Goal: Transaction & Acquisition: Purchase product/service

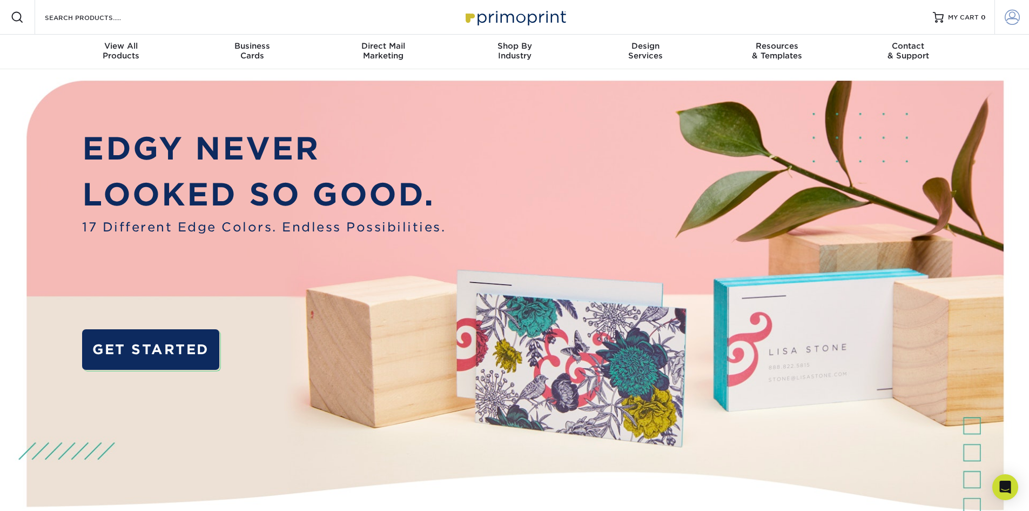
type input "[PERSON_NAME][EMAIL_ADDRESS][DOMAIN_NAME]"
click at [1022, 14] on link "Account" at bounding box center [1012, 17] width 35 height 35
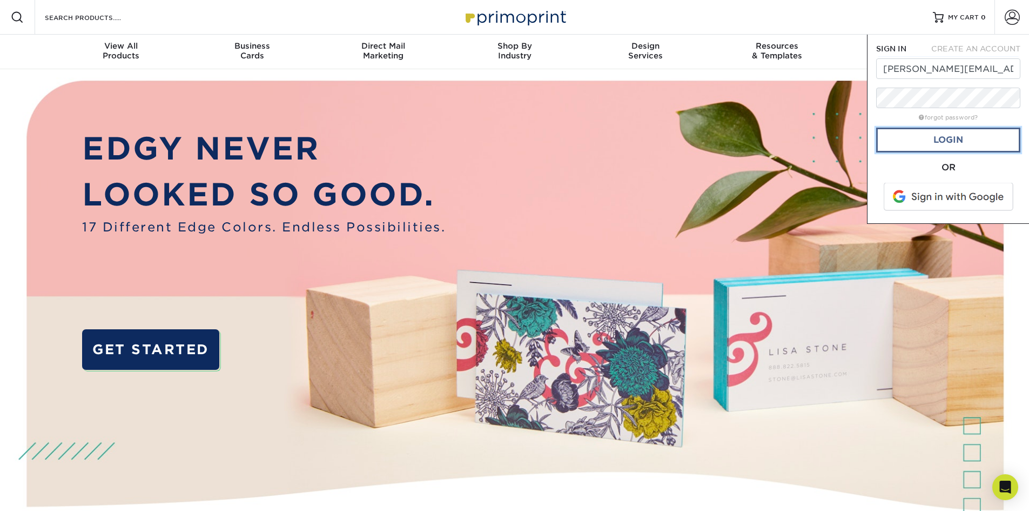
click at [954, 133] on link "Login" at bounding box center [948, 140] width 144 height 25
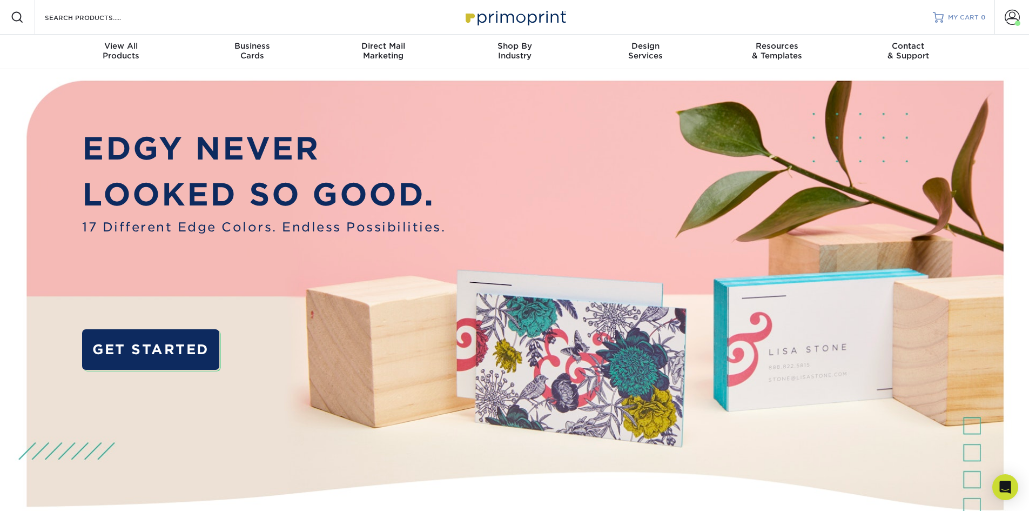
click at [954, 16] on span "MY CART" at bounding box center [963, 17] width 31 height 9
click at [1005, 16] on span at bounding box center [1012, 17] width 15 height 15
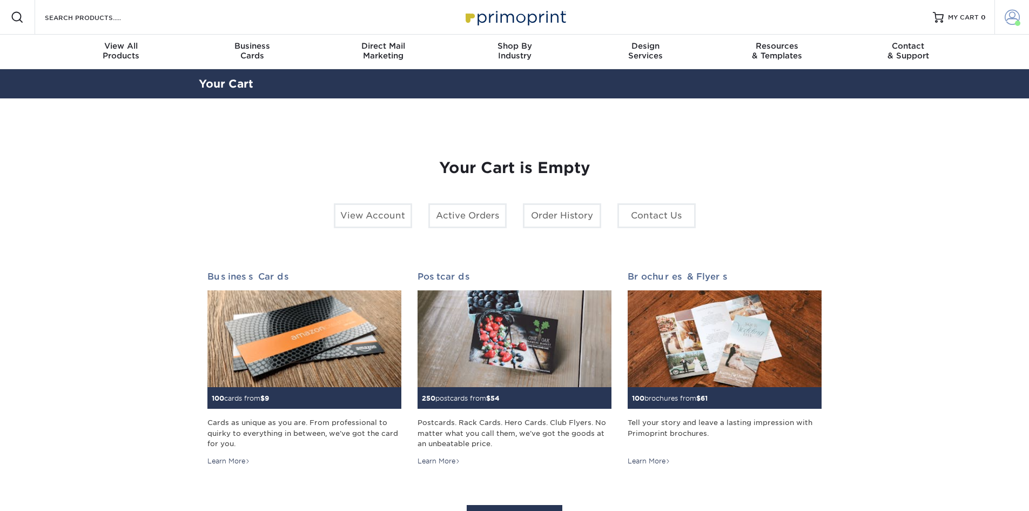
click at [1015, 14] on span at bounding box center [1012, 17] width 15 height 15
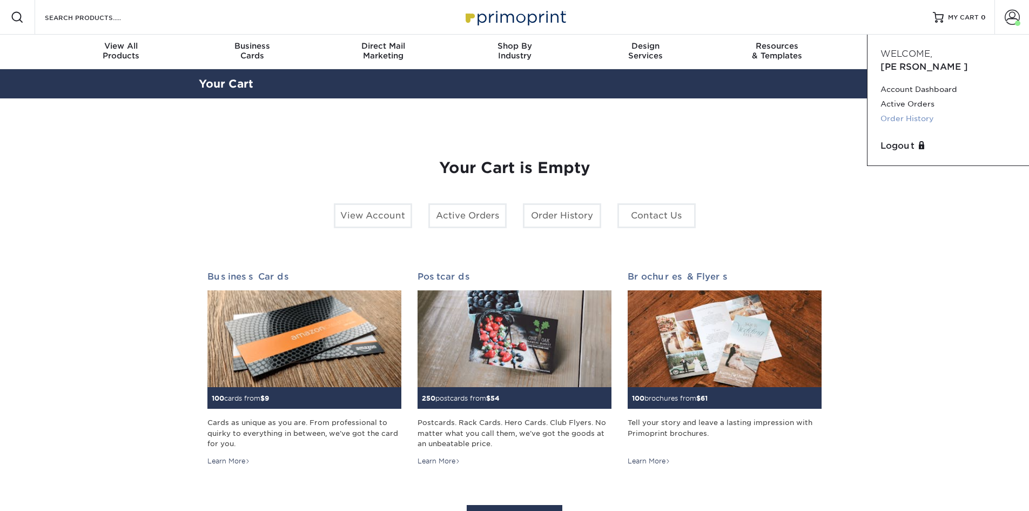
click at [926, 111] on link "Order History" at bounding box center [949, 118] width 136 height 15
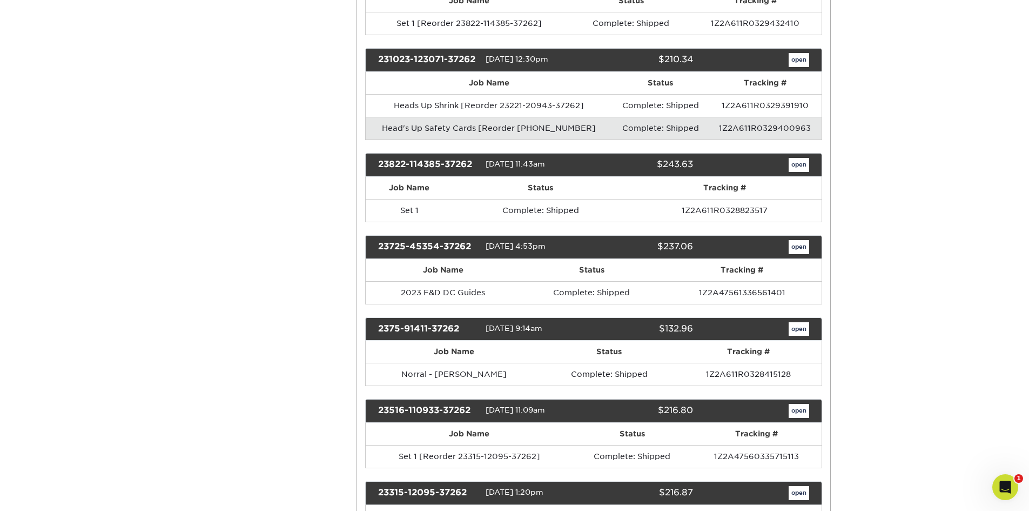
scroll to position [1567, 0]
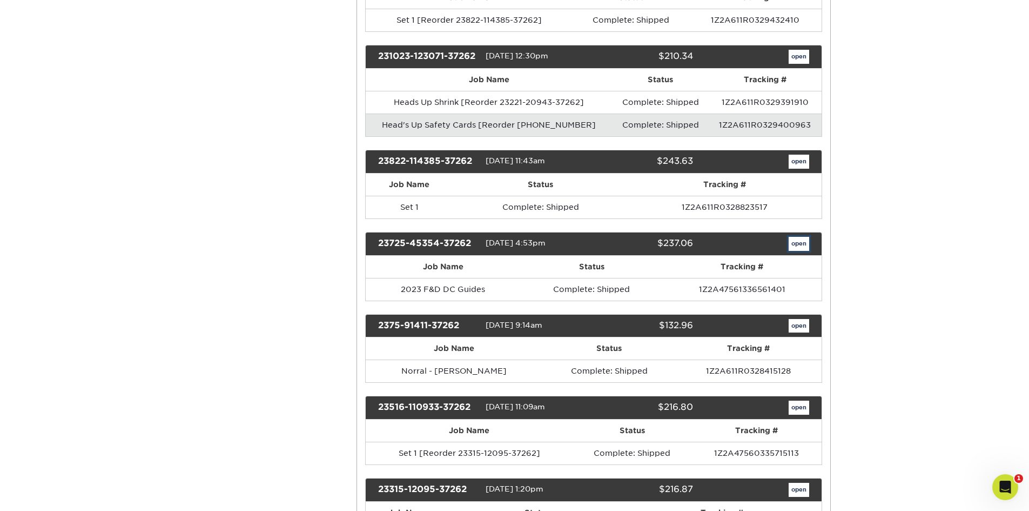
click at [792, 251] on link "open" at bounding box center [799, 244] width 21 height 14
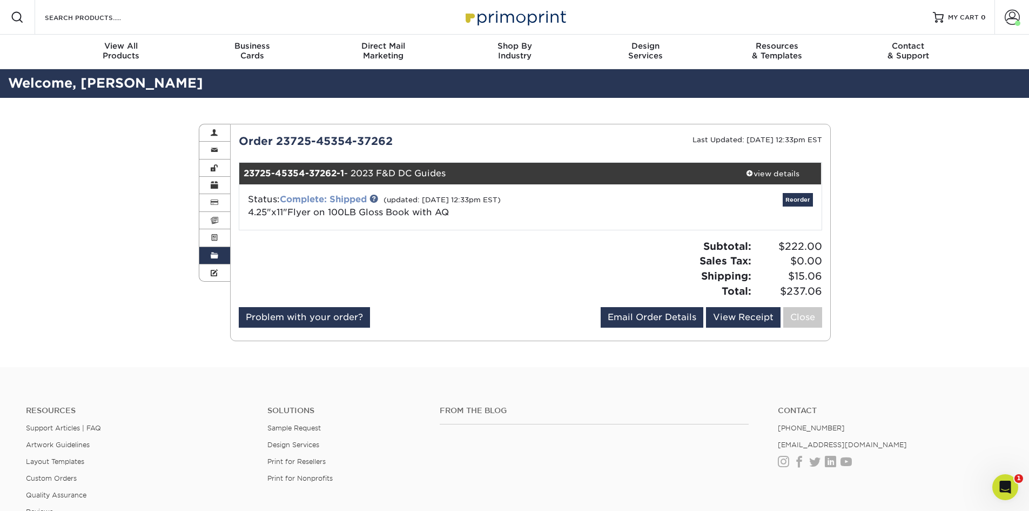
click at [347, 199] on link "Complete: Shipped" at bounding box center [323, 199] width 87 height 10
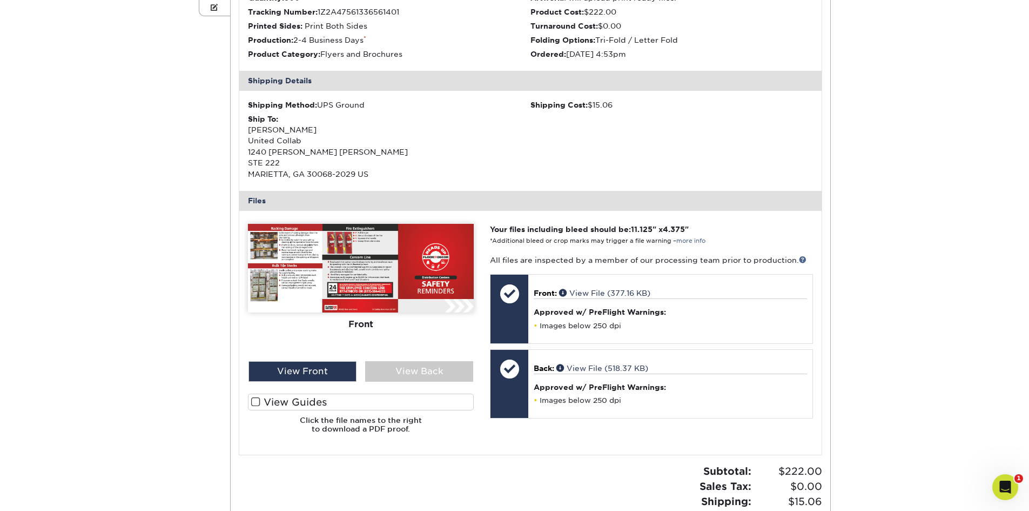
scroll to position [270, 0]
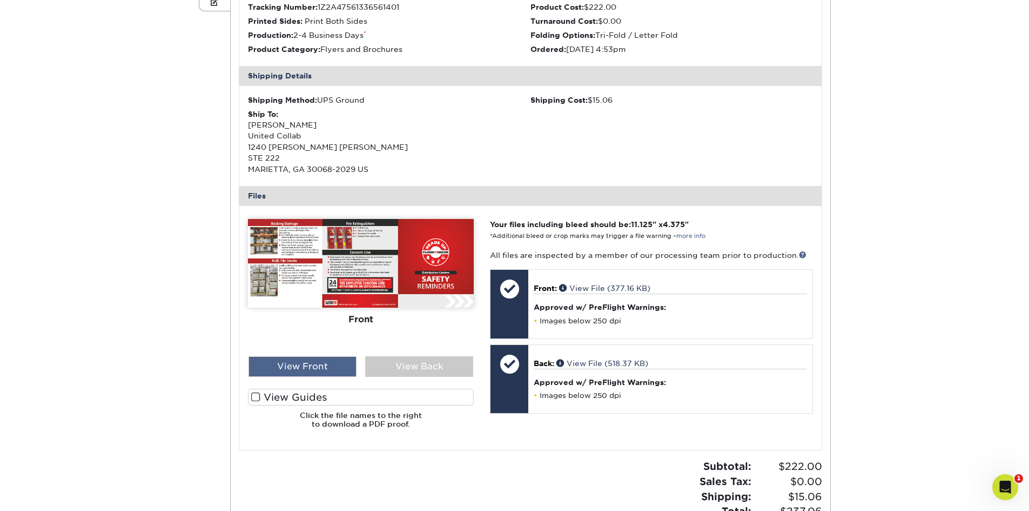
click at [324, 364] on div "View Front" at bounding box center [303, 366] width 108 height 21
click at [405, 370] on div "View Back" at bounding box center [419, 366] width 108 height 21
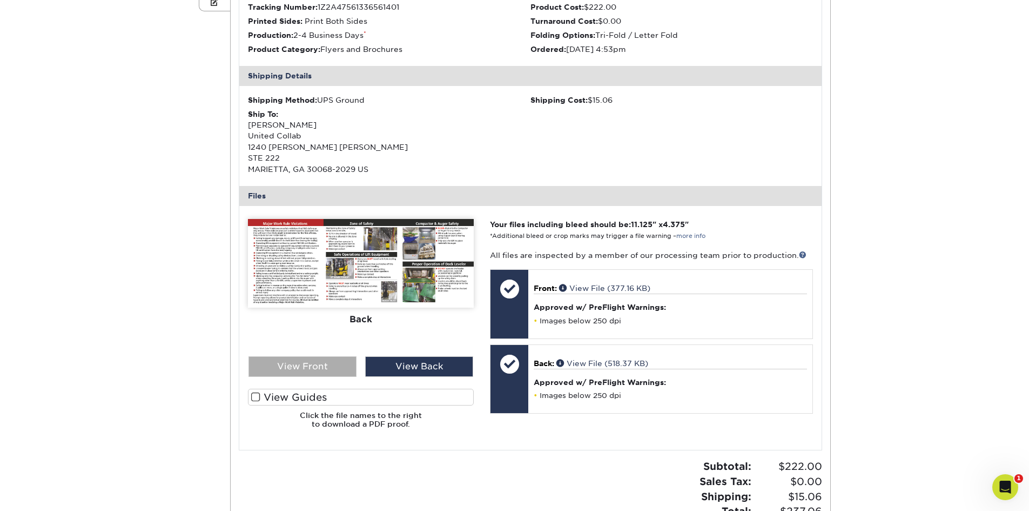
click at [344, 368] on div "View Front" at bounding box center [303, 366] width 108 height 21
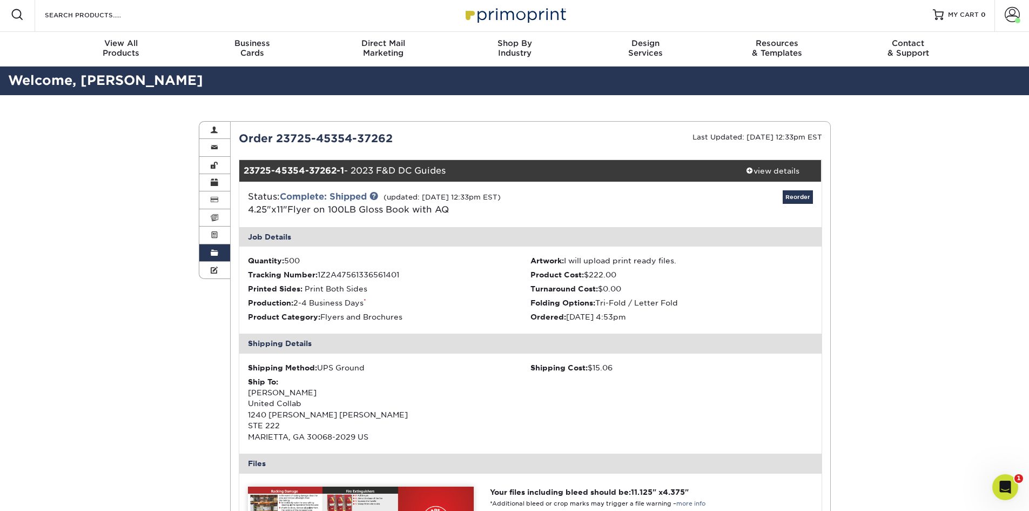
scroll to position [0, 0]
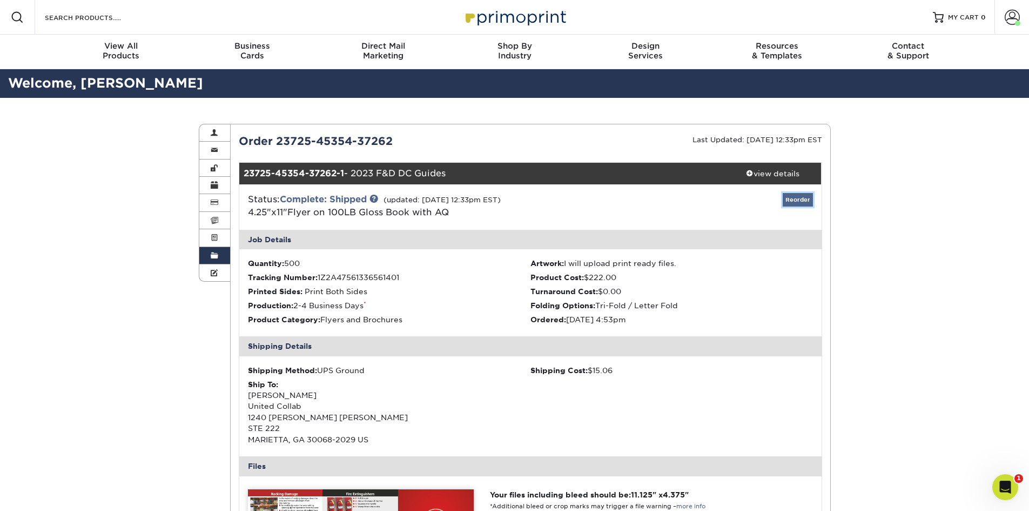
click at [788, 199] on link "Reorder" at bounding box center [798, 200] width 30 height 14
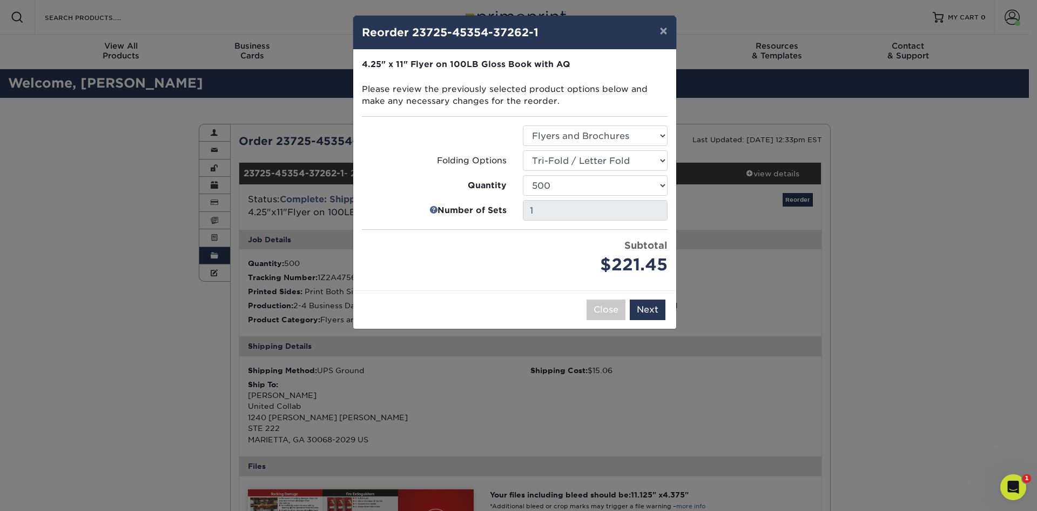
drag, startPoint x: 571, startPoint y: 34, endPoint x: 591, endPoint y: 31, distance: 19.7
click at [591, 31] on h4 "Reorder 23725-45354-37262-1" at bounding box center [515, 32] width 306 height 16
click at [642, 306] on button "Next" at bounding box center [648, 309] width 36 height 21
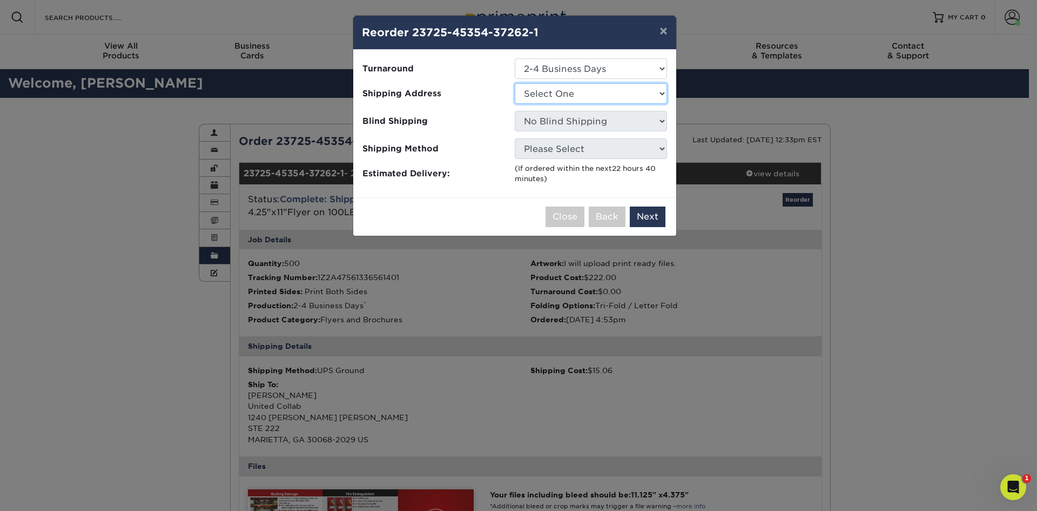
click at [600, 96] on select "Select One Caught Orange Handed cards for SAM F&D BOB Fiber Choice 10 ct Sell S…" at bounding box center [591, 93] width 152 height 21
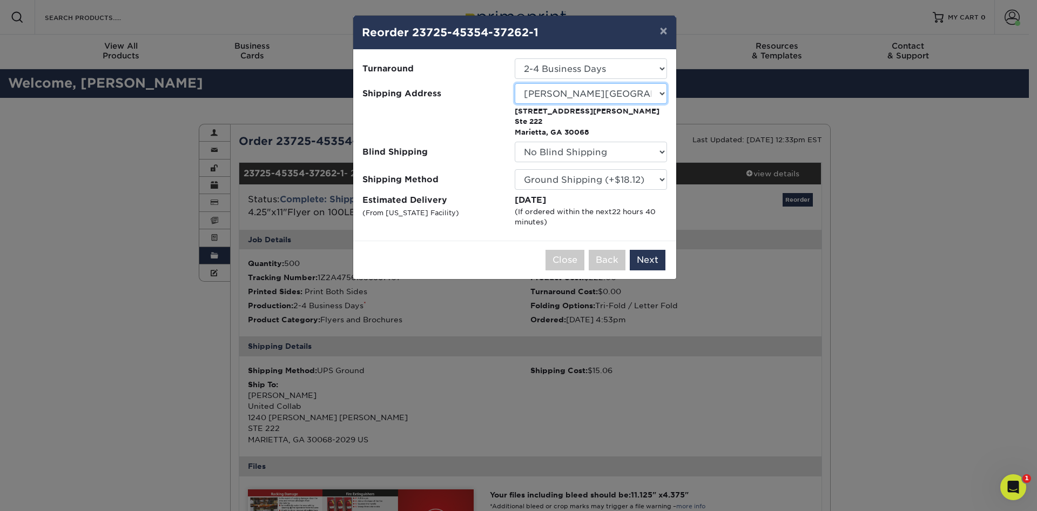
click at [562, 94] on select "Select One Caught Orange Handed cards for SAM F&D BOB Fiber Choice 10 ct Sell S…" at bounding box center [591, 93] width 152 height 21
click at [515, 83] on select "Select One Caught Orange Handed cards for SAM F&D BOB Fiber Choice 10 ct Sell S…" at bounding box center [591, 93] width 152 height 21
click at [584, 93] on select "Select One Caught Orange Handed cards for SAM F&D BOB Fiber Choice 10 ct Sell S…" at bounding box center [591, 93] width 152 height 21
click at [469, 104] on div at bounding box center [439, 120] width 152 height 33
click at [574, 95] on select "Select One Caught Orange Handed cards for SAM F&D BOB Fiber Choice 10 ct Sell S…" at bounding box center [591, 93] width 152 height 21
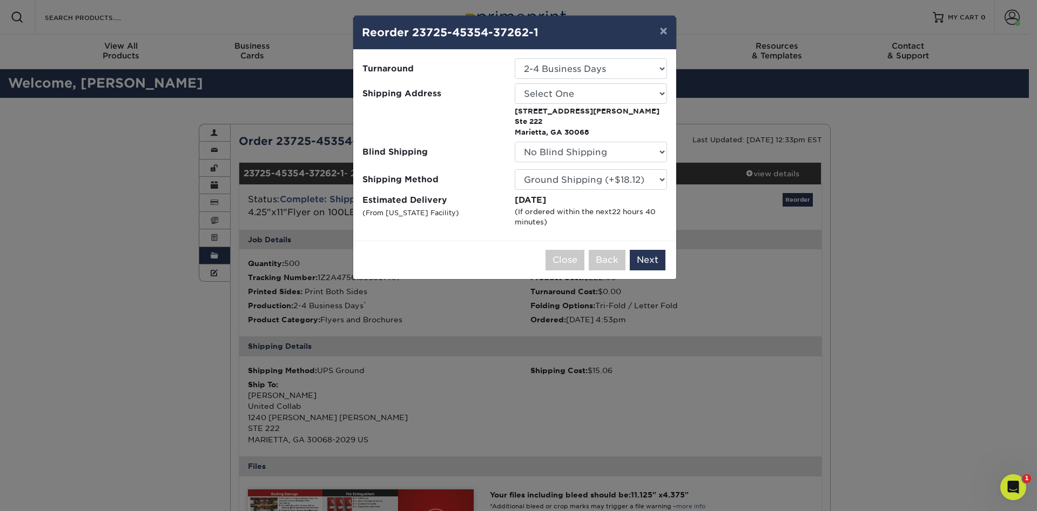
click at [476, 72] on span "Turnaround" at bounding box center [435, 69] width 144 height 12
click at [594, 259] on button "Back" at bounding box center [607, 260] width 37 height 21
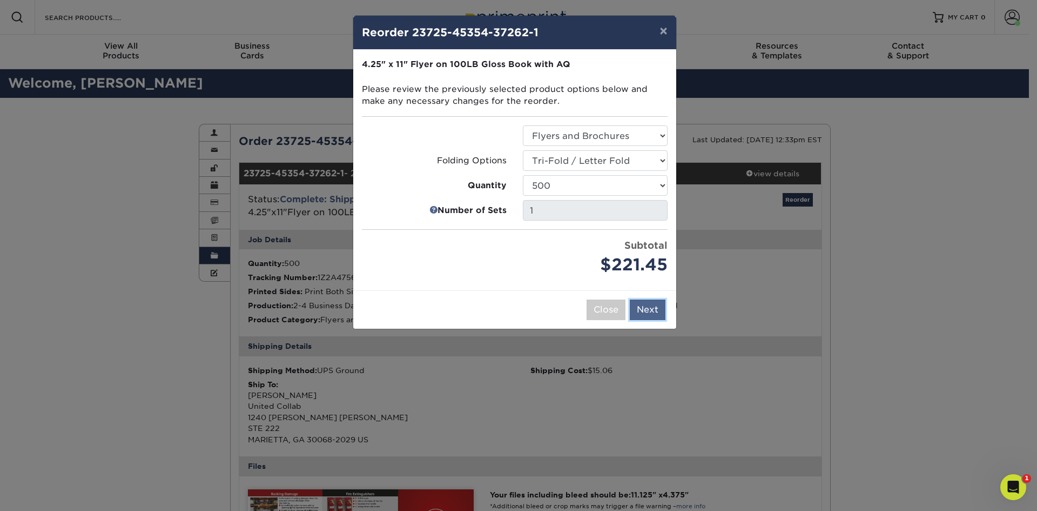
click at [646, 308] on button "Next" at bounding box center [648, 309] width 36 height 21
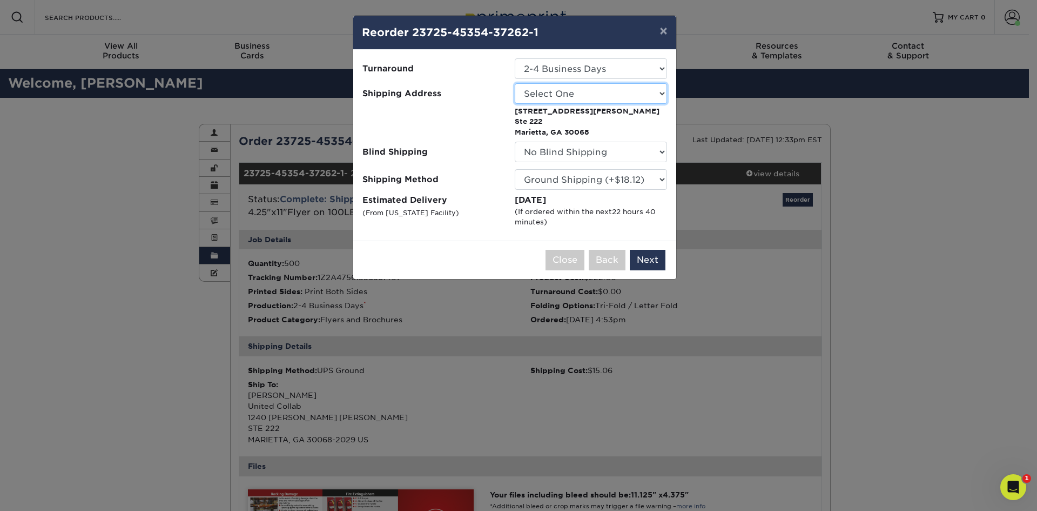
click at [581, 95] on select "Select One Caught Orange Handed cards for SAM F&D BOB Fiber Choice 10 ct Sell S…" at bounding box center [591, 93] width 152 height 21
click at [596, 94] on select "Select One Caught Orange Handed cards for SAM F&D BOB Fiber Choice 10 ct Sell S…" at bounding box center [591, 93] width 152 height 21
click at [477, 126] on div at bounding box center [439, 120] width 152 height 33
click at [581, 104] on li "Shipping Address Select One Caught Orange Handed cards for SAM F&D BOB Fiber Ch…" at bounding box center [515, 110] width 322 height 54
click at [582, 90] on select "Select One Caught Orange Handed cards for SAM F&D BOB Fiber Choice 10 ct Sell S…" at bounding box center [591, 93] width 152 height 21
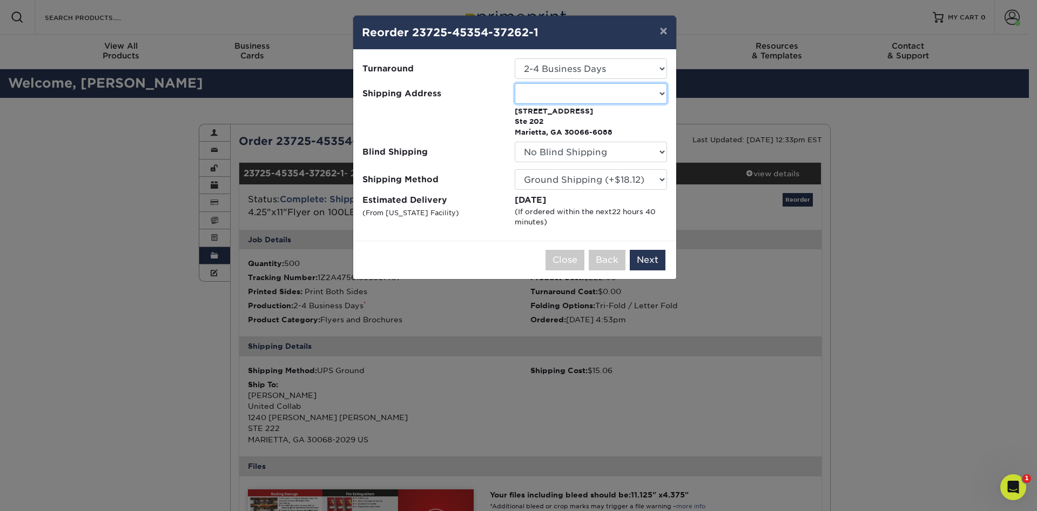
select select "271090"
click at [649, 260] on button "Next" at bounding box center [648, 260] width 36 height 21
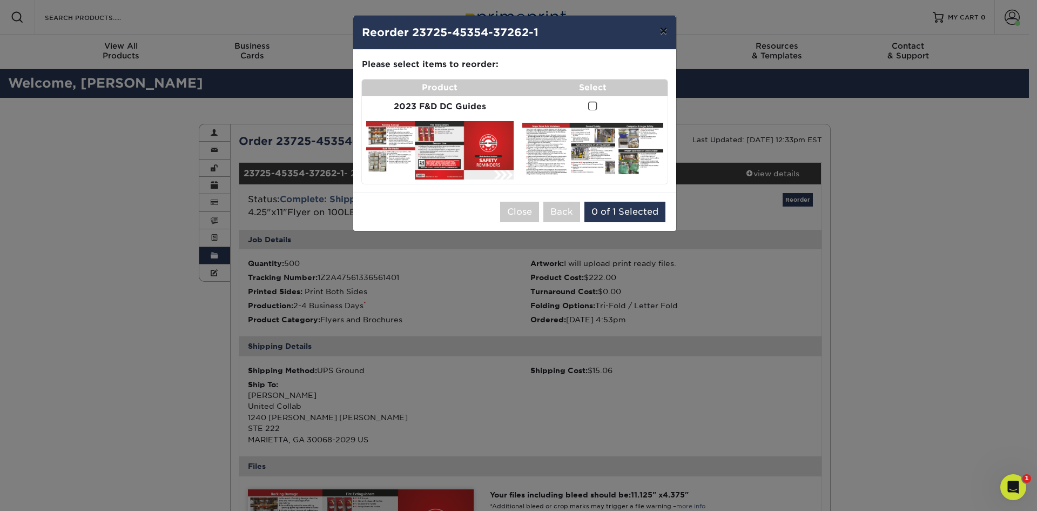
click at [666, 32] on button "×" at bounding box center [663, 31] width 25 height 30
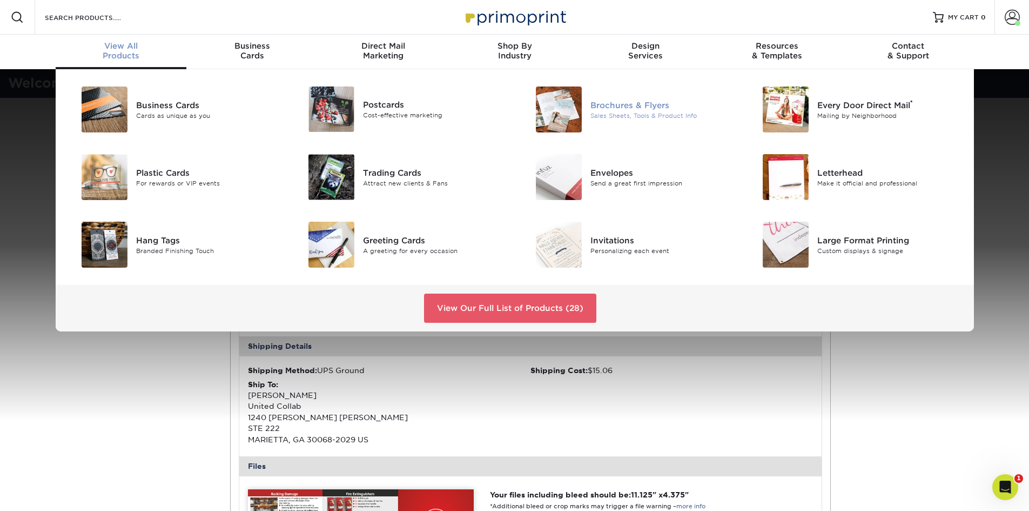
click at [616, 106] on div "Brochures & Flyers" at bounding box center [662, 105] width 143 height 12
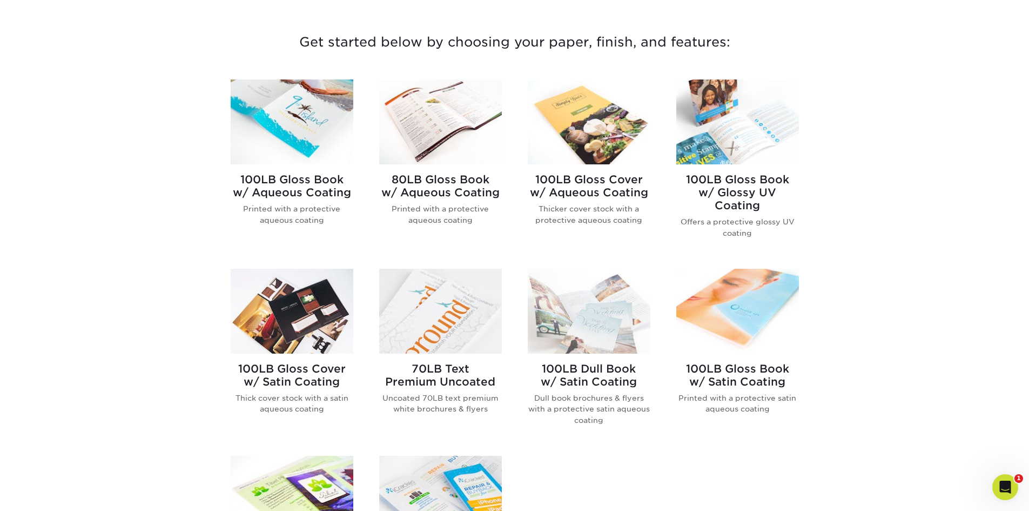
scroll to position [378, 0]
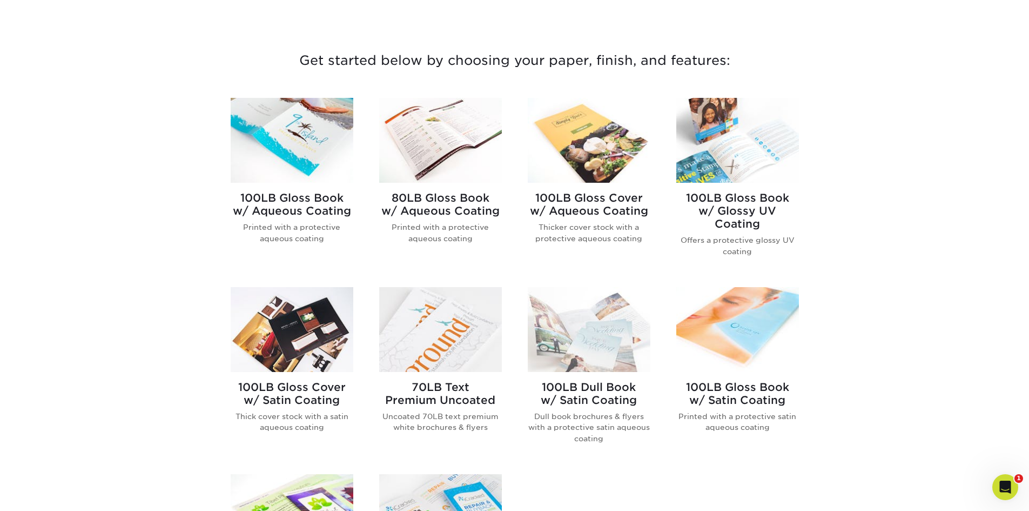
click at [317, 133] on img at bounding box center [292, 140] width 123 height 85
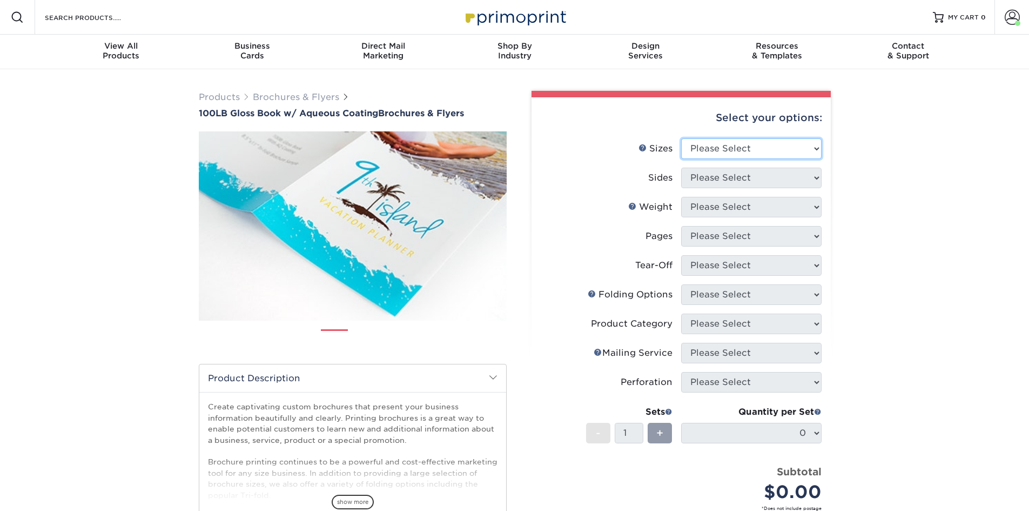
click at [715, 146] on select "Please Select 3.5" x 8.5" 3.5" x 11" 3.67" x 8.5" 4" x 6" 4" x 8.5" 4" x 9" 4" …" at bounding box center [751, 148] width 140 height 21
select select "4.25x11.00"
click at [681, 138] on select "Please Select 3.5" x 8.5" 3.5" x 11" 3.67" x 8.5" 4" x 6" 4" x 8.5" 4" x 9" 4" …" at bounding box center [751, 148] width 140 height 21
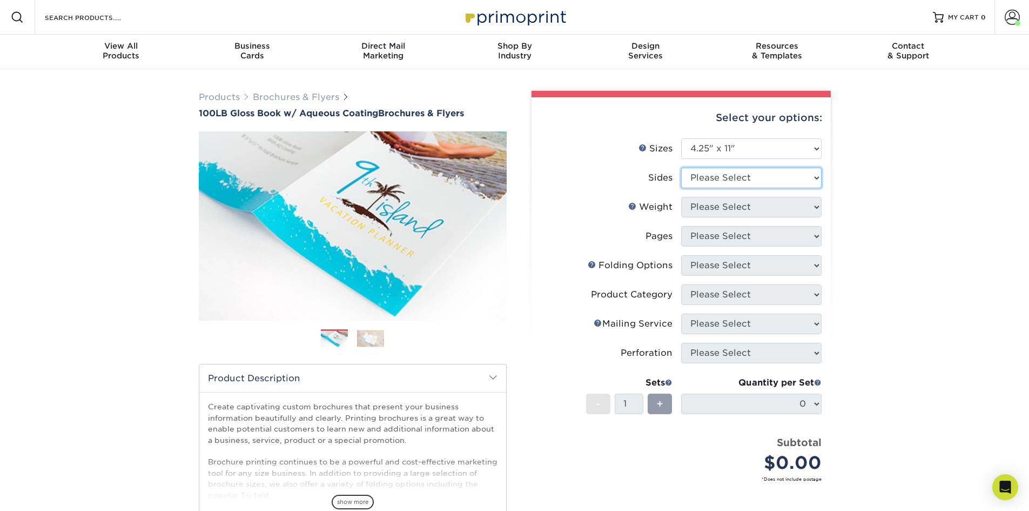
click at [740, 177] on select "Please Select Print Both Sides Print Front Only" at bounding box center [751, 177] width 140 height 21
select select "13abbda7-1d64-4f25-8bb2-c179b224825d"
click at [681, 167] on select "Please Select Print Both Sides Print Front Only" at bounding box center [751, 177] width 140 height 21
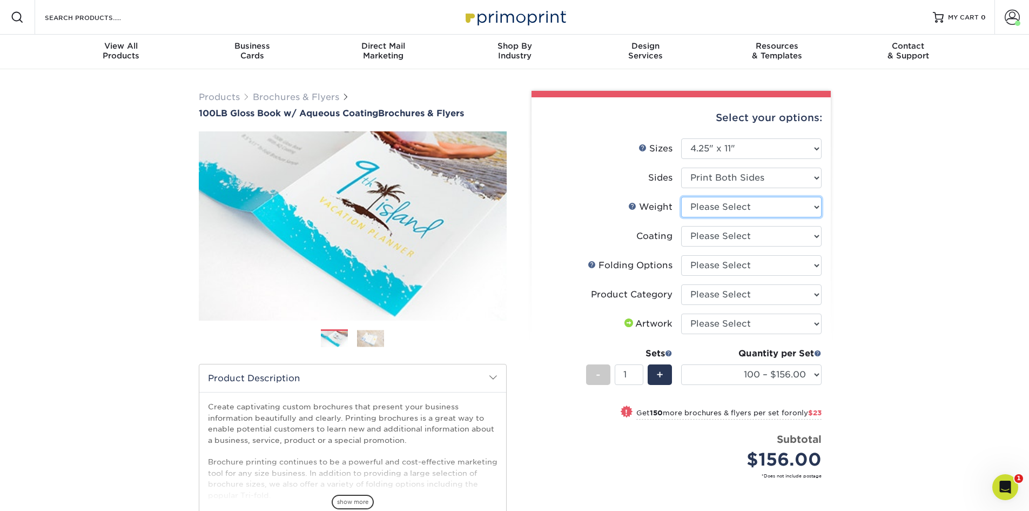
click at [760, 203] on select "Please Select 100LB" at bounding box center [751, 207] width 140 height 21
select select "100LB"
click at [681, 197] on select "Please Select 100LB" at bounding box center [751, 207] width 140 height 21
click at [703, 239] on select at bounding box center [751, 236] width 140 height 21
select select "d41dab50-ff65-4f4f-bb17-2afe4d36ae33"
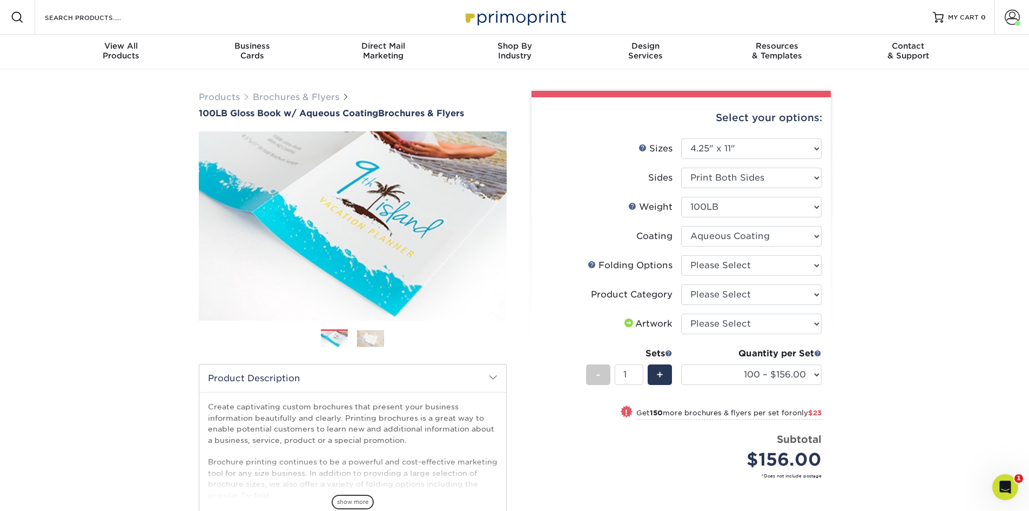
click at [681, 226] on select at bounding box center [751, 236] width 140 height 21
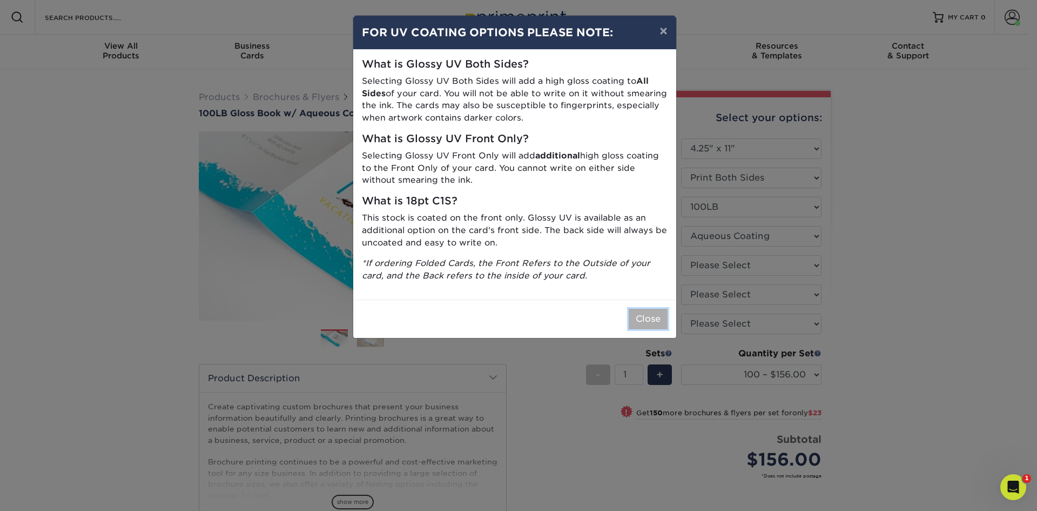
click at [638, 325] on button "Close" at bounding box center [648, 319] width 39 height 21
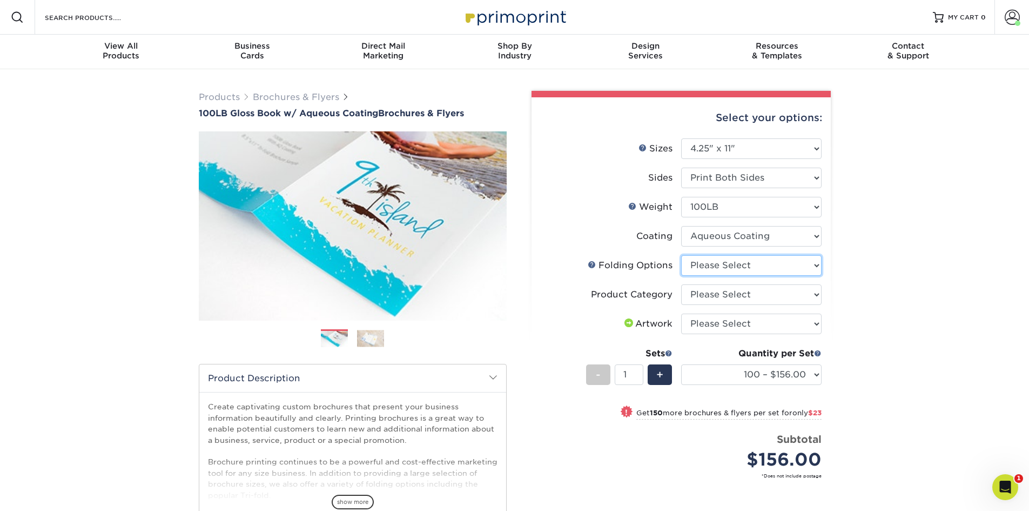
click at [723, 267] on select "Please Select FLAT - No Folding Roll Fold Tri-Fold / Letter Fold Z-Fold Half-Fo…" at bounding box center [751, 265] width 140 height 21
select select "6bd2fd9e-193e-4811-88f7-94c08206d735"
click at [681, 255] on select "Please Select FLAT - No Folding Roll Fold Tri-Fold / Letter Fold Z-Fold Half-Fo…" at bounding box center [751, 265] width 140 height 21
click at [727, 298] on select "Please Select Flyers and Brochures" at bounding box center [751, 294] width 140 height 21
select select "1a668080-6b7c-4174-b399-2c3833b27ef4"
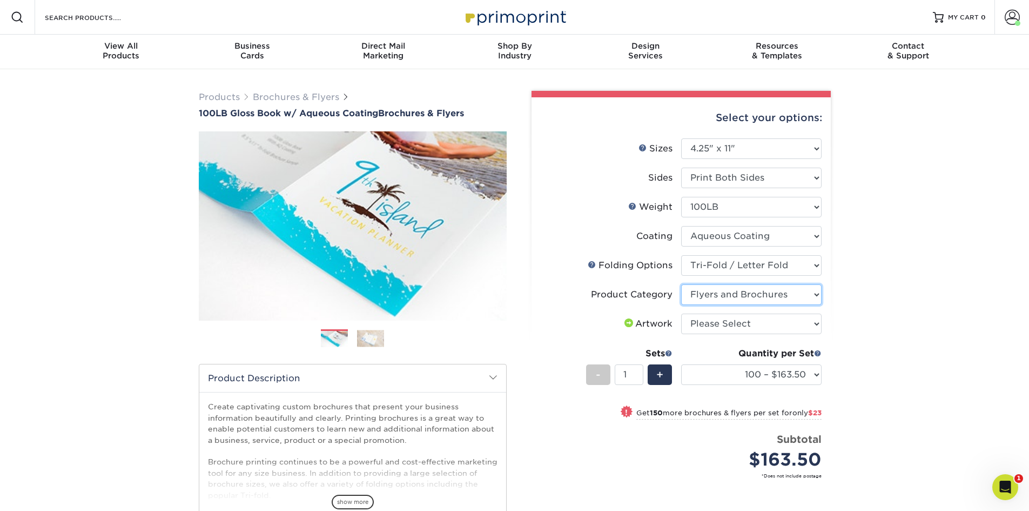
click at [681, 284] on select "Please Select Flyers and Brochures" at bounding box center [751, 294] width 140 height 21
click at [721, 326] on select "Please Select I will upload files I need a design - $175" at bounding box center [751, 323] width 140 height 21
select select "upload"
click at [681, 313] on select "Please Select I will upload files I need a design - $175" at bounding box center [751, 323] width 140 height 21
click at [754, 367] on select "100 – $163.50 250 – $186.50 500 – $222.00 750 – $266.38 1000 – $298.75 1500 – $…" at bounding box center [751, 374] width 140 height 21
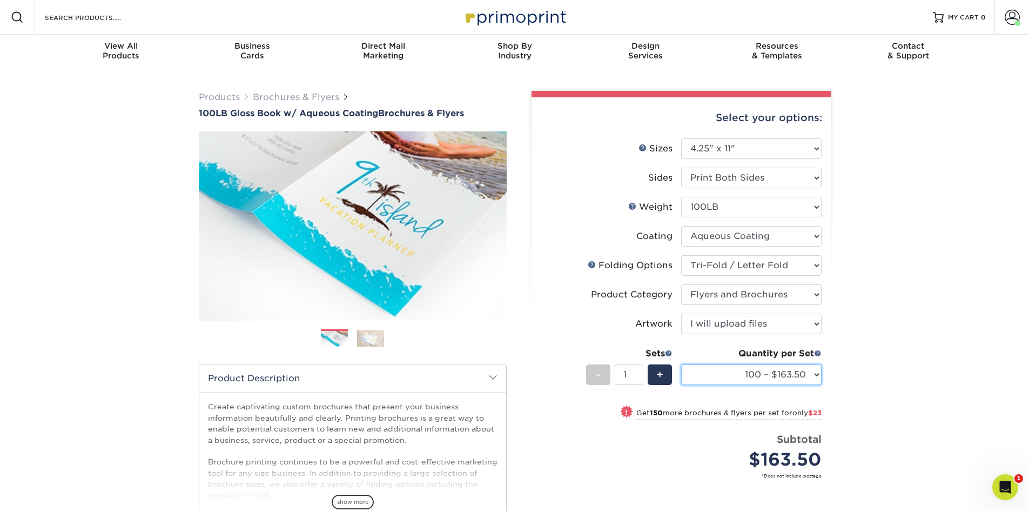
select select "500 – $222.00"
click at [681, 364] on select "100 – $163.50 250 – $186.50 500 – $222.00 750 – $266.38 1000 – $298.75 1500 – $…" at bounding box center [751, 374] width 140 height 21
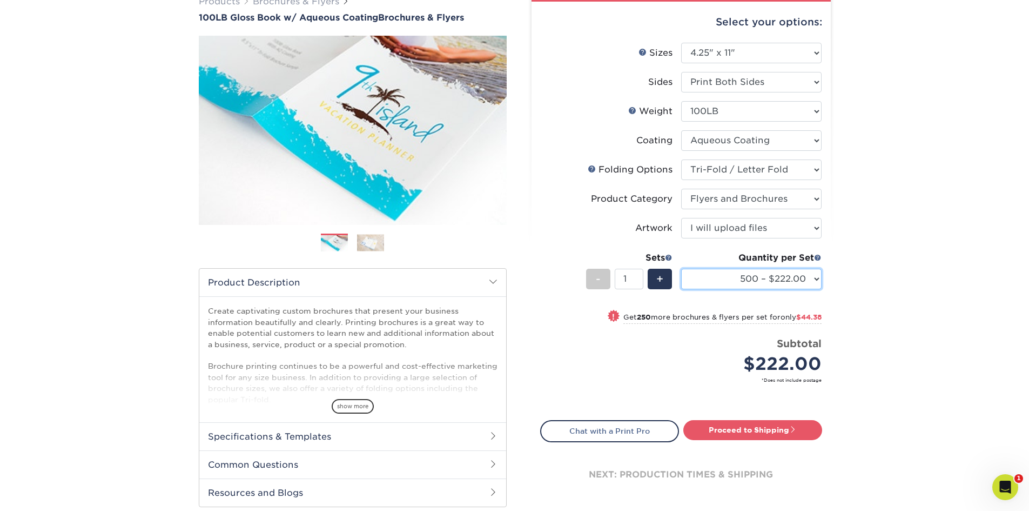
scroll to position [108, 0]
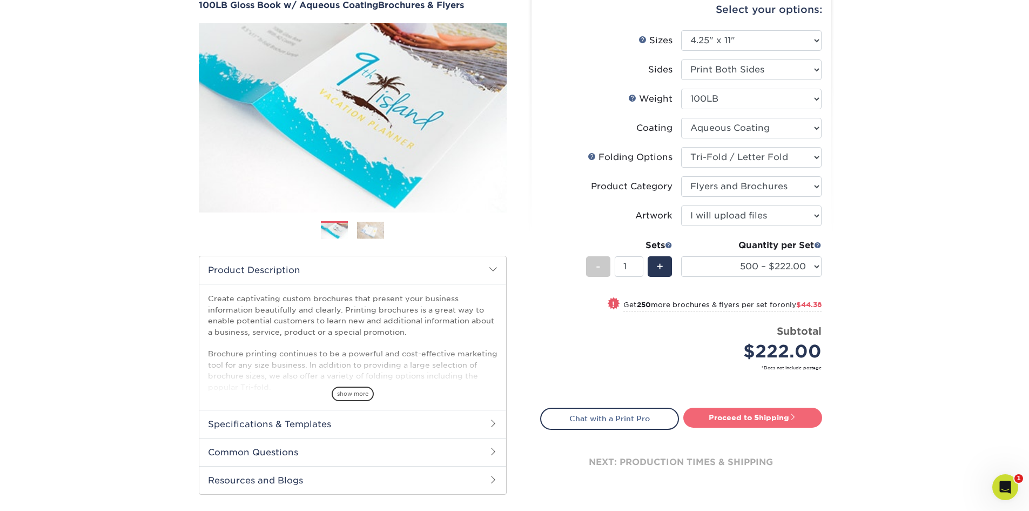
click at [752, 413] on link "Proceed to Shipping" at bounding box center [752, 416] width 139 height 19
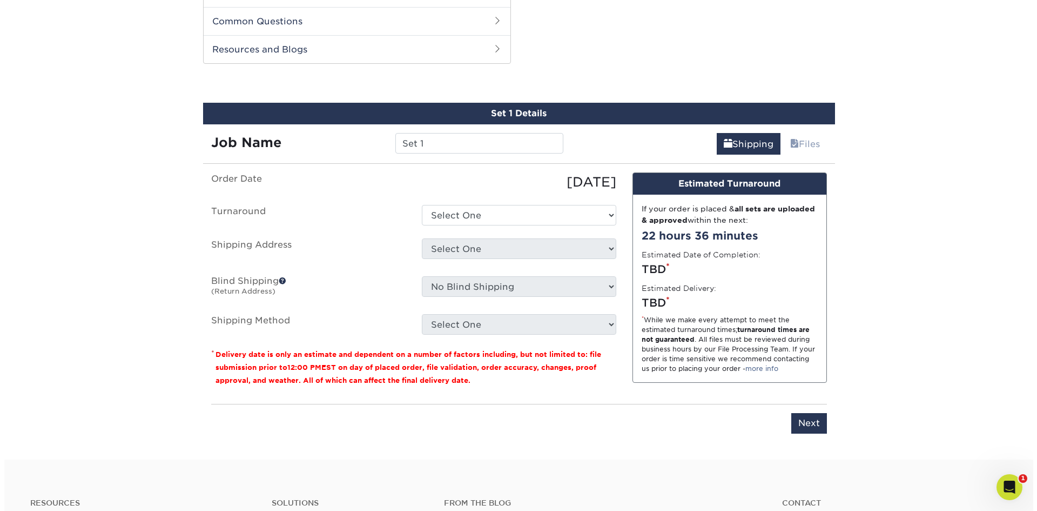
scroll to position [549, 0]
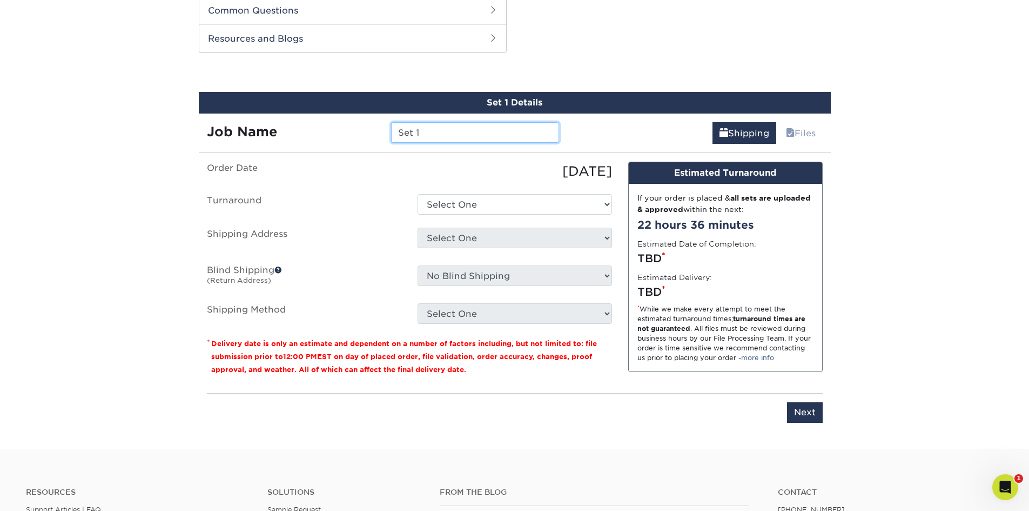
drag, startPoint x: 442, startPoint y: 132, endPoint x: 394, endPoint y: 134, distance: 47.6
click at [394, 134] on input "Set 1" at bounding box center [475, 132] width 168 height 21
type input "F&D 2025 DC Safety Reminders"
click at [450, 201] on select "Select One 2-4 Business Days 2 Day Next Business Day" at bounding box center [515, 204] width 195 height 21
select select "5be1e1eb-f57d-4fff-8232-ecf6085f44c5"
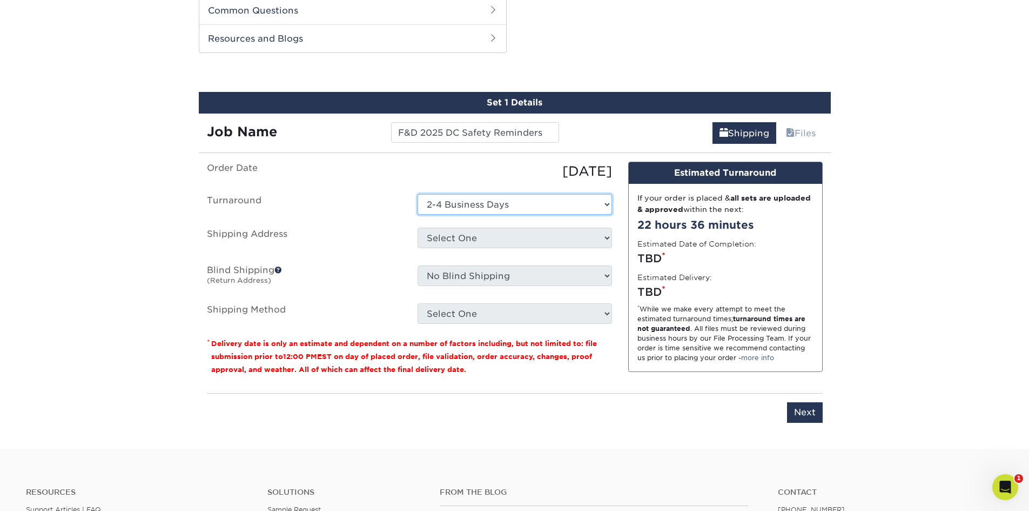
click at [418, 194] on select "Select One 2-4 Business Days 2 Day Next Business Day" at bounding box center [515, 204] width 195 height 21
click at [451, 232] on select "Select One Caught Orange Handed cards for [PERSON_NAME] F&D [PERSON_NAME] Fiber…" at bounding box center [515, 237] width 195 height 21
click at [372, 226] on ul "Order Date [DATE] [GEOGRAPHIC_DATA] Select One 2-4 Business Days 2 Day Next Bus…" at bounding box center [409, 243] width 405 height 162
click at [479, 250] on div "Select One Caught Orange Handed cards for [PERSON_NAME] F&D [PERSON_NAME] Fiber…" at bounding box center [515, 239] width 211 height 25
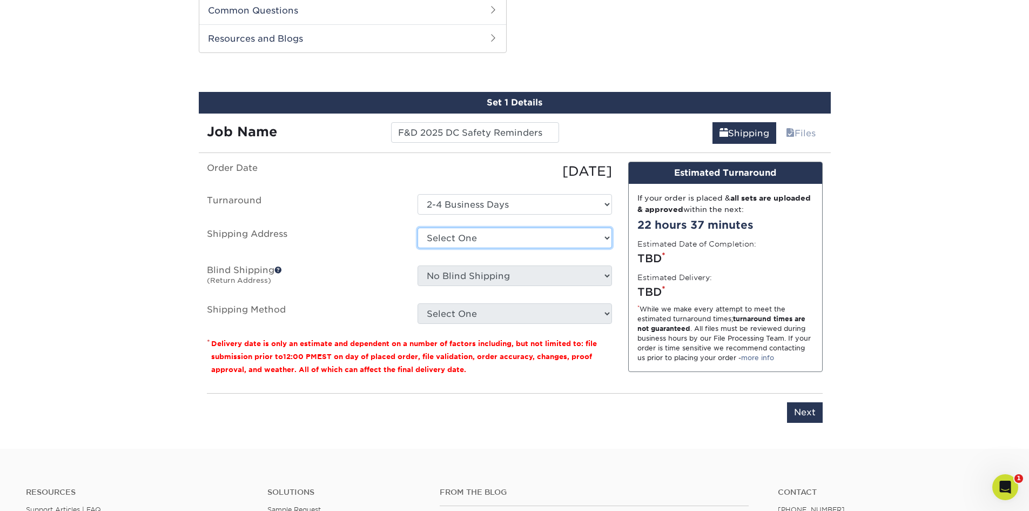
click at [471, 240] on select "Select One Caught Orange Handed cards for [PERSON_NAME] F&D [PERSON_NAME] Fiber…" at bounding box center [515, 237] width 195 height 21
select select "newaddress"
click at [418, 227] on select "Select One Caught Orange Handed cards for [PERSON_NAME] F&D [PERSON_NAME] Fiber…" at bounding box center [515, 237] width 195 height 21
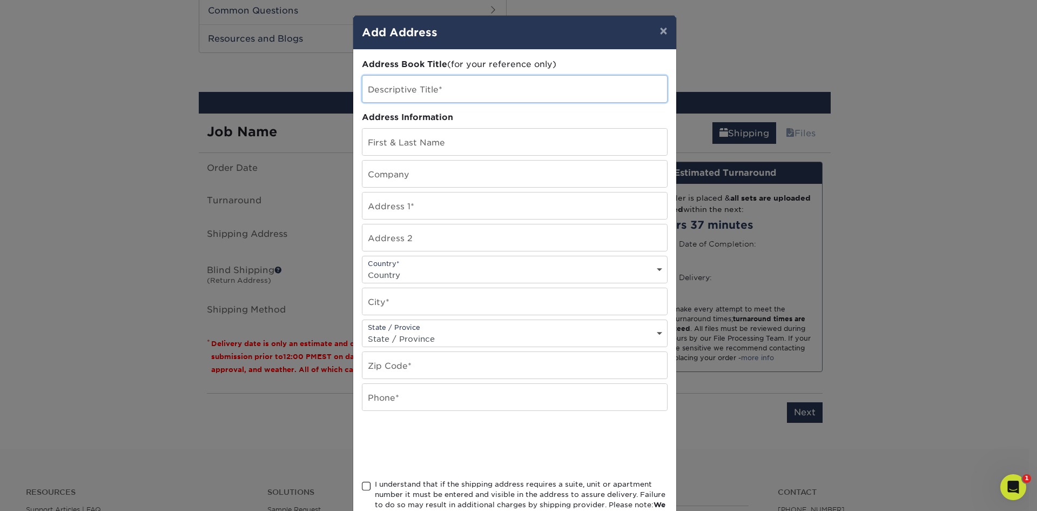
click at [471, 86] on input "text" at bounding box center [515, 89] width 305 height 26
type input "[PERSON_NAME]"
type input "United Collab"
type input "[STREET_ADDRESS]"
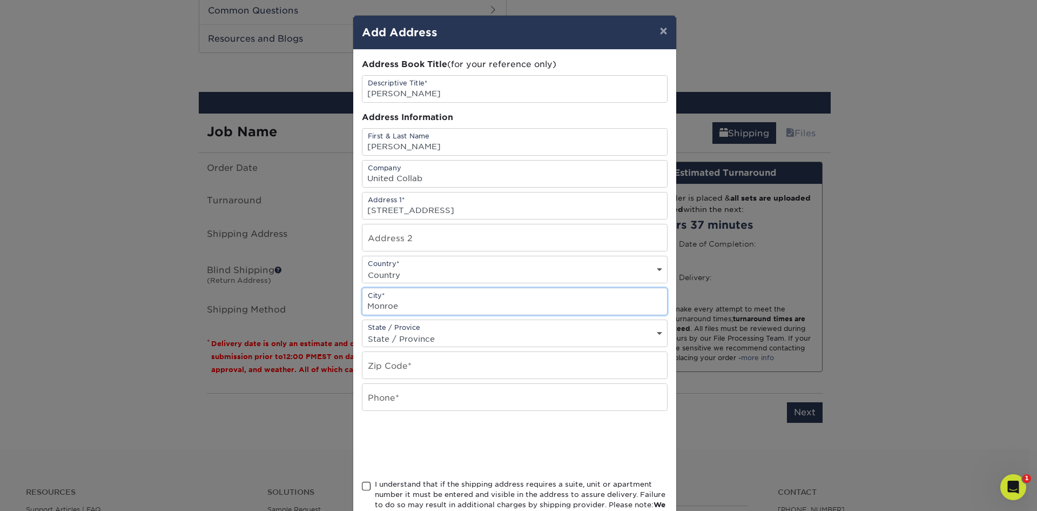
type input "Monroe"
click at [441, 333] on select "State / Province [US_STATE] [US_STATE] [US_STATE] [US_STATE] [US_STATE] [US_STA…" at bounding box center [515, 339] width 305 height 16
select select "GA"
click at [363, 331] on select "State / Province [US_STATE] [US_STATE] [US_STATE] [US_STATE] [US_STATE] [US_STA…" at bounding box center [515, 339] width 305 height 16
click at [415, 365] on input "text" at bounding box center [515, 365] width 305 height 26
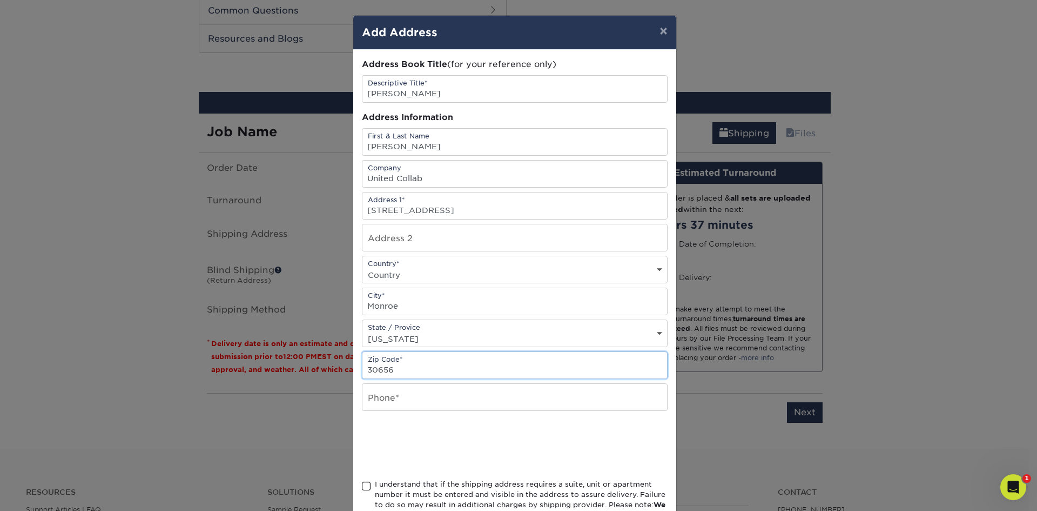
type input "30656"
click at [390, 401] on input "text" at bounding box center [515, 397] width 305 height 26
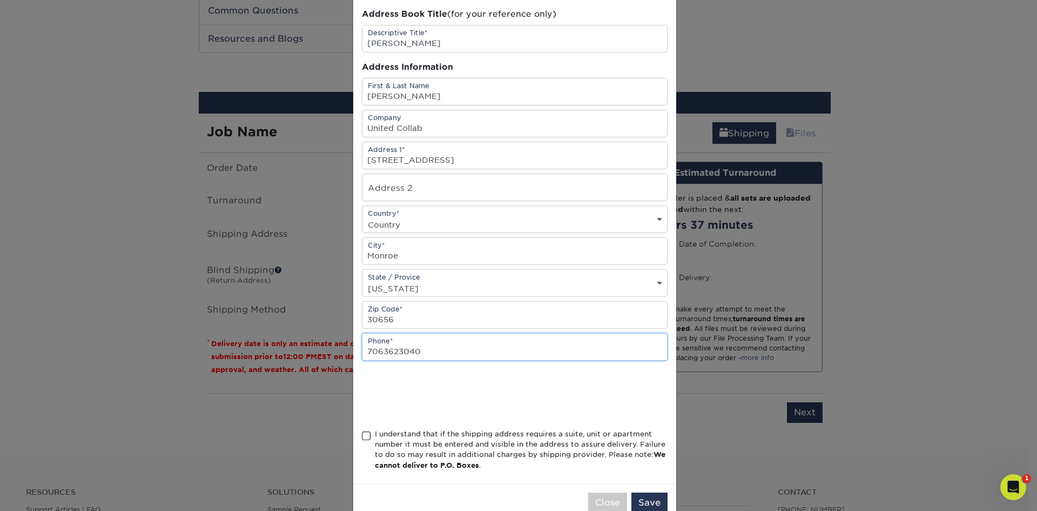
type input "7063623040"
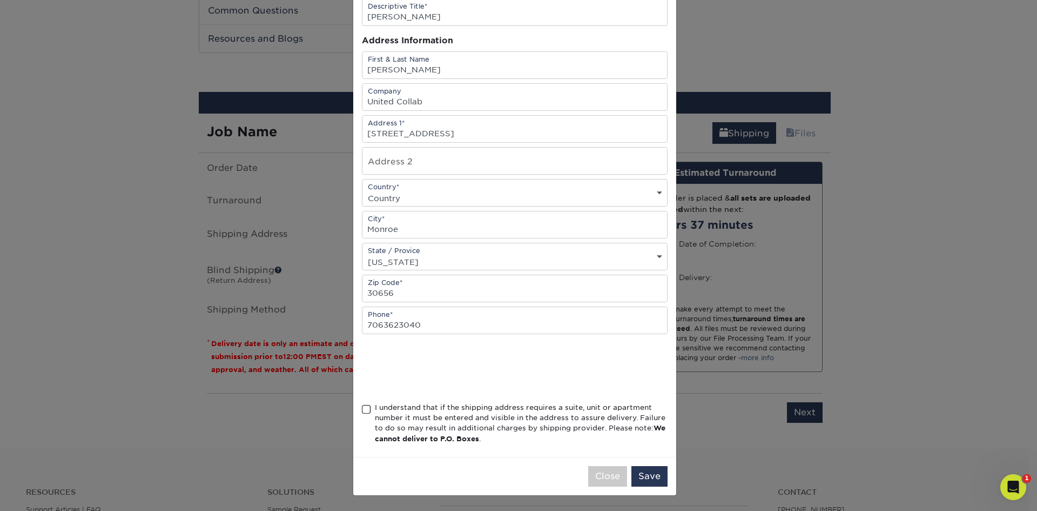
click at [362, 410] on span at bounding box center [366, 409] width 9 height 10
click at [0, 0] on input "I understand that if the shipping address requires a suite, unit or apartment n…" at bounding box center [0, 0] width 0 height 0
click at [638, 469] on button "Save" at bounding box center [650, 476] width 36 height 21
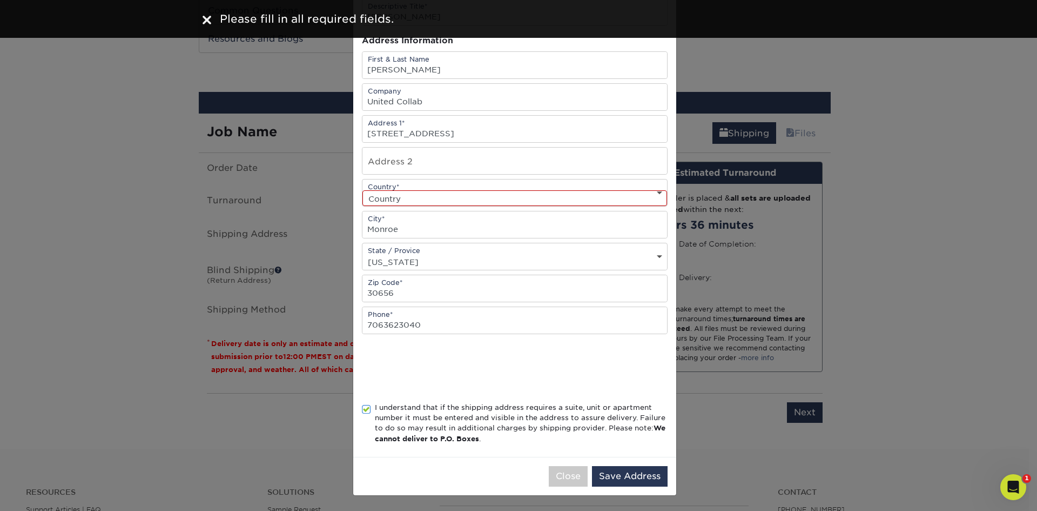
click at [498, 191] on select "Country [GEOGRAPHIC_DATA] [GEOGRAPHIC_DATA] ----------------------------- [GEOG…" at bounding box center [515, 198] width 305 height 16
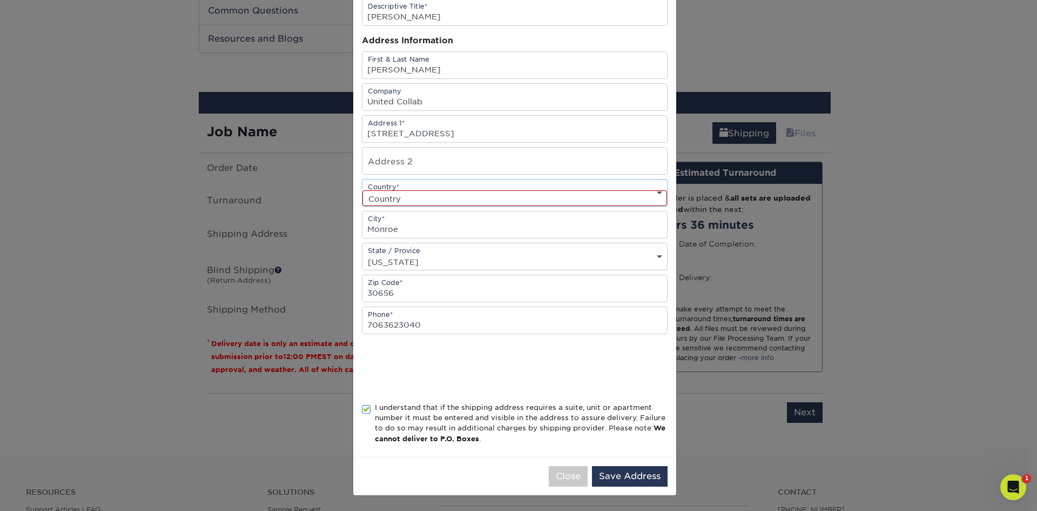
select select "US"
click at [363, 190] on select "Country [GEOGRAPHIC_DATA] [GEOGRAPHIC_DATA] ----------------------------- [GEOG…" at bounding box center [515, 198] width 305 height 16
click at [613, 472] on button "Save Address" at bounding box center [630, 476] width 76 height 21
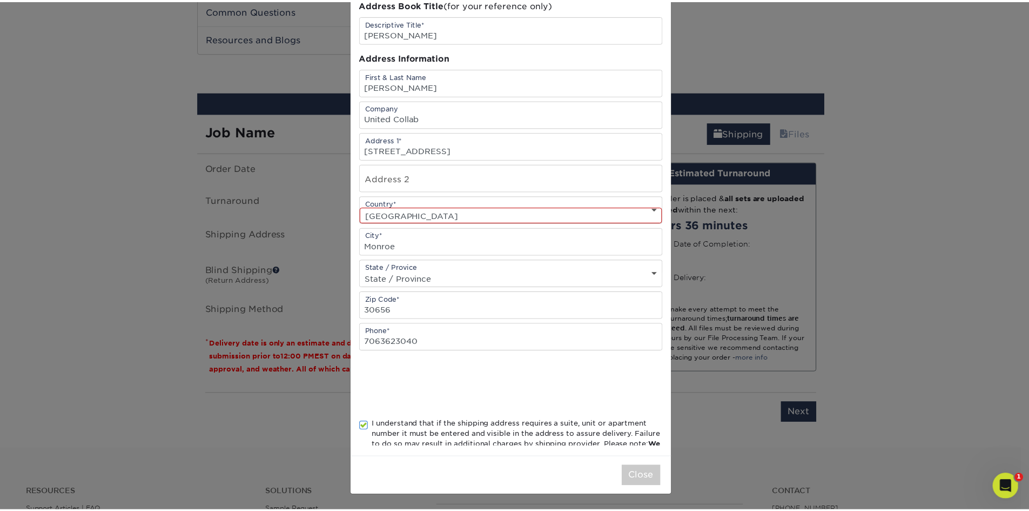
scroll to position [0, 0]
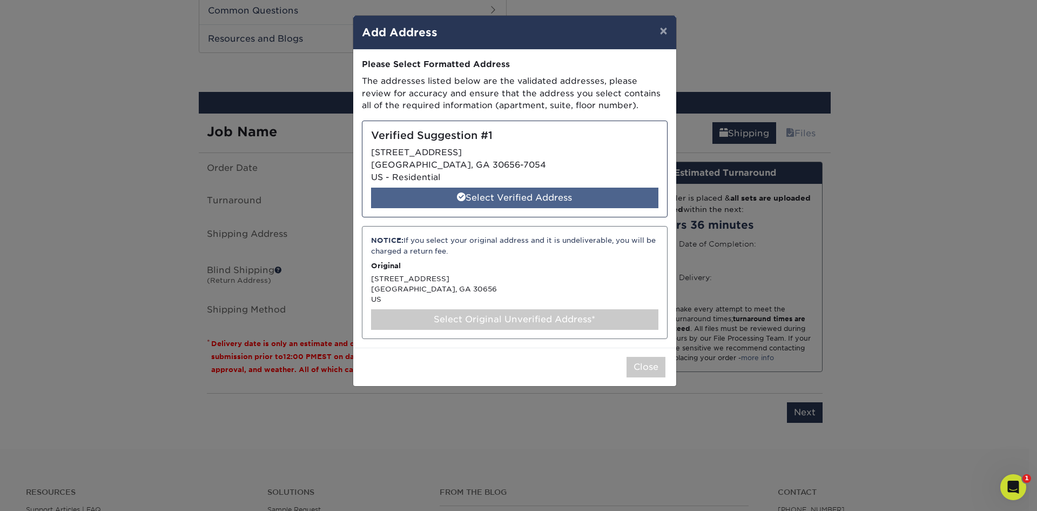
click at [514, 195] on div "Select Verified Address" at bounding box center [514, 197] width 287 height 21
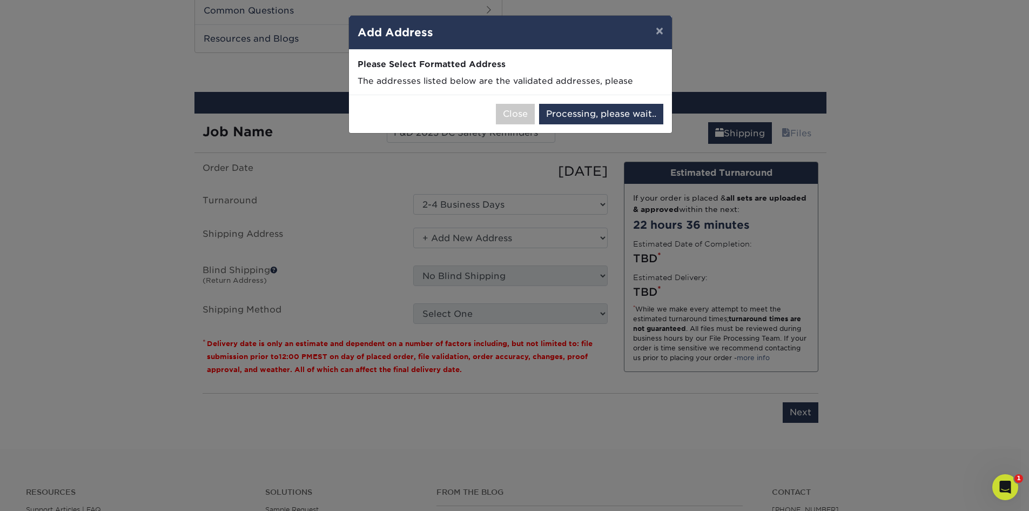
select select "285440"
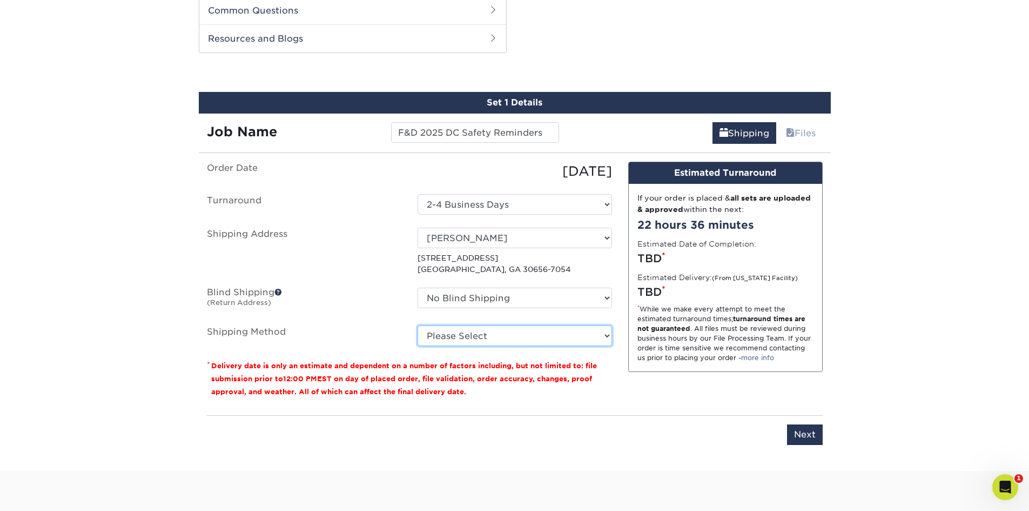
click at [501, 339] on select "Please Select Ground Shipping (+$34.81) 3 Day Shipping Service (+$40.12) 2 Day …" at bounding box center [515, 335] width 195 height 21
select select "03"
click at [418, 325] on select "Please Select Ground Shipping (+$34.81) 3 Day Shipping Service (+$40.12) 2 Day …" at bounding box center [515, 335] width 195 height 21
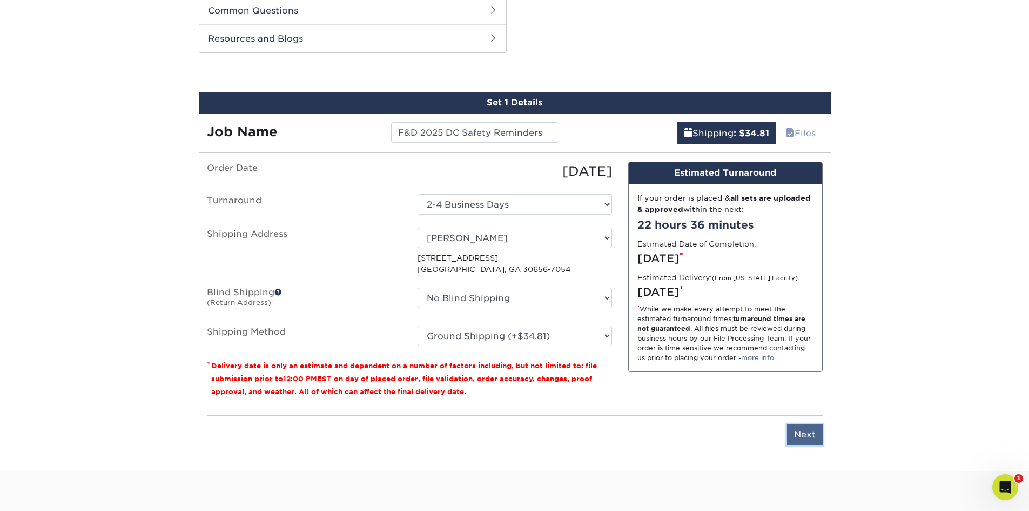
click at [792, 432] on input "Next" at bounding box center [805, 434] width 36 height 21
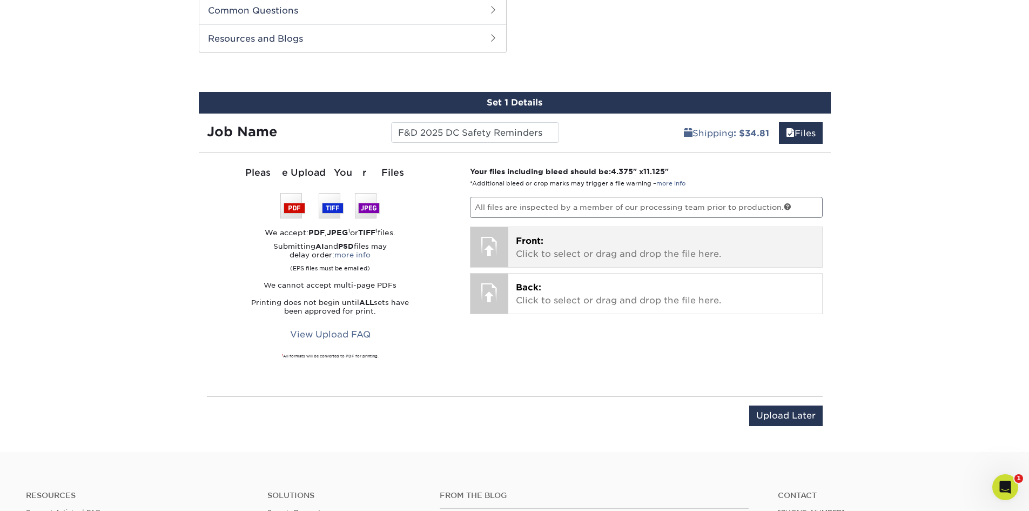
click at [535, 236] on span "Front:" at bounding box center [530, 241] width 28 height 10
